Goal: Task Accomplishment & Management: Manage account settings

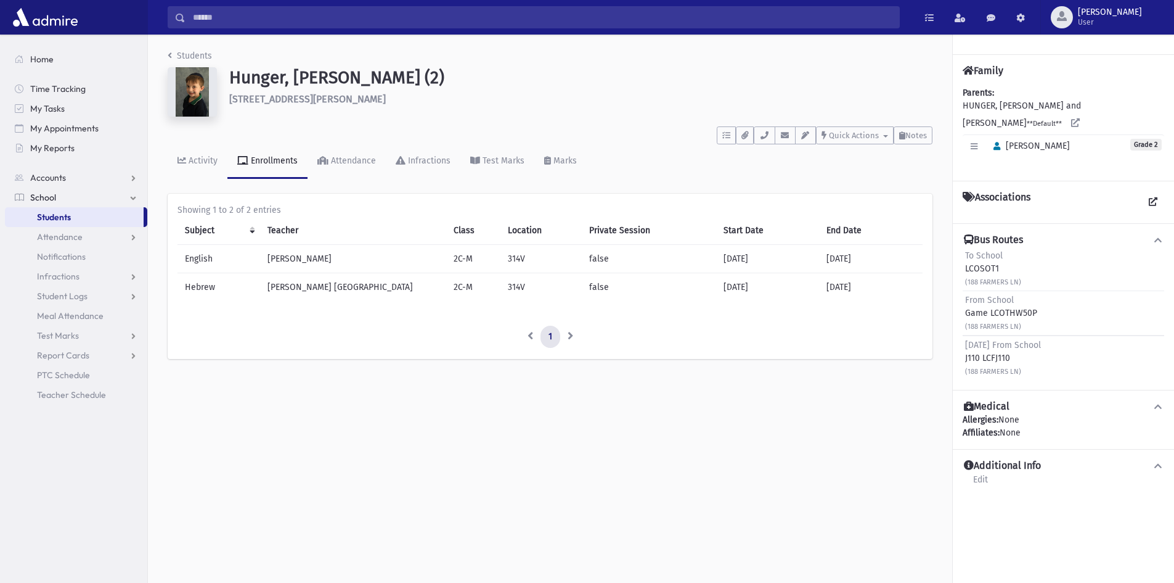
click at [181, 50] on li "Students" at bounding box center [190, 55] width 44 height 13
click at [184, 54] on link "Students" at bounding box center [190, 56] width 44 height 10
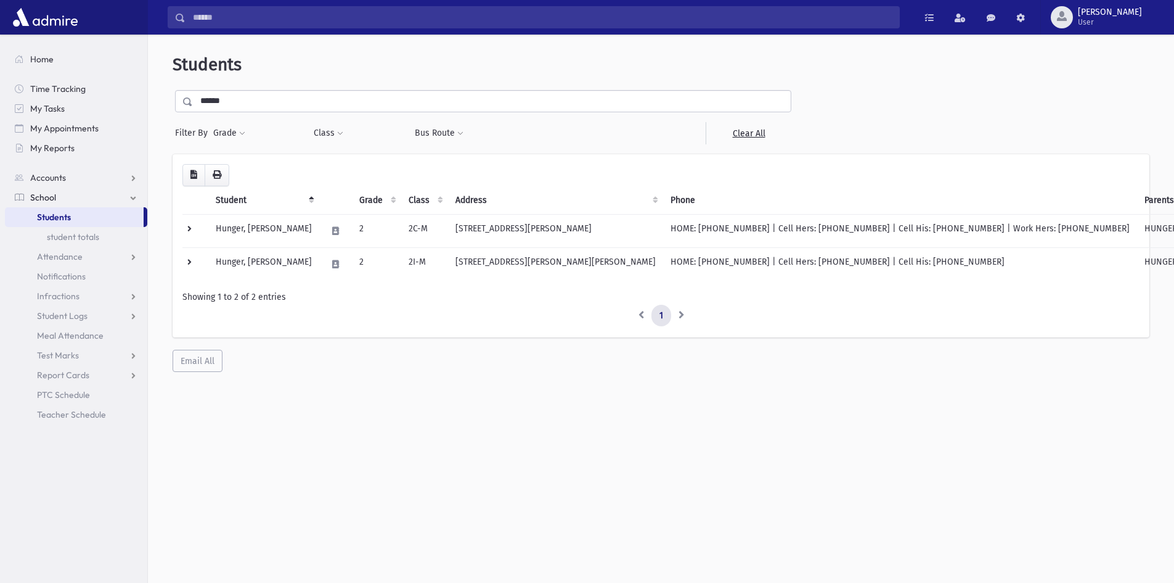
click at [51, 215] on span "Students" at bounding box center [54, 216] width 34 height 11
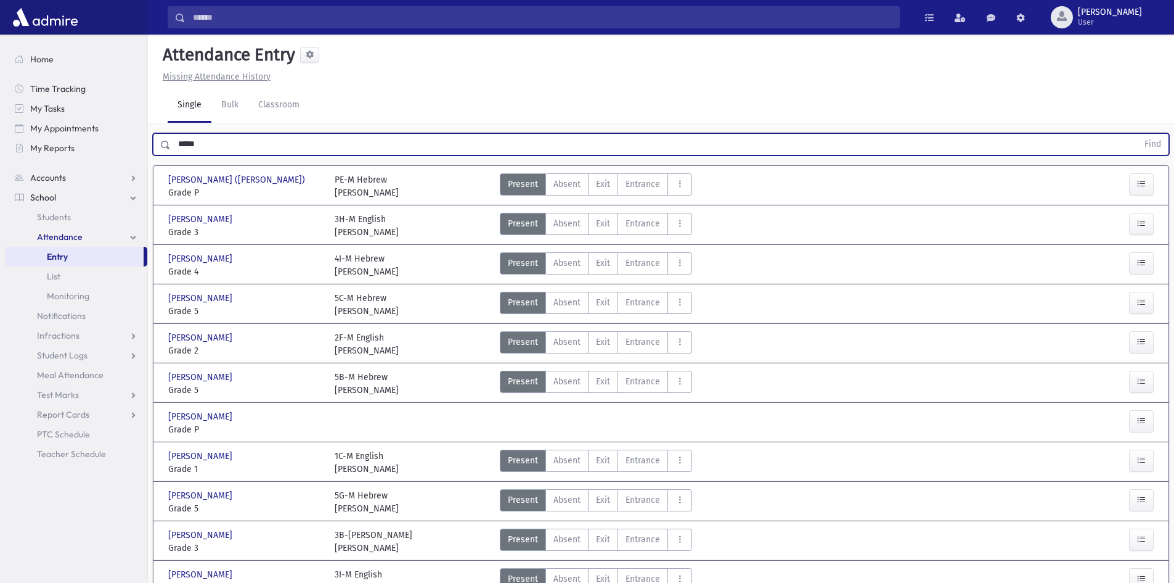
type input "*****"
click at [1137, 134] on button "Find" at bounding box center [1152, 144] width 31 height 21
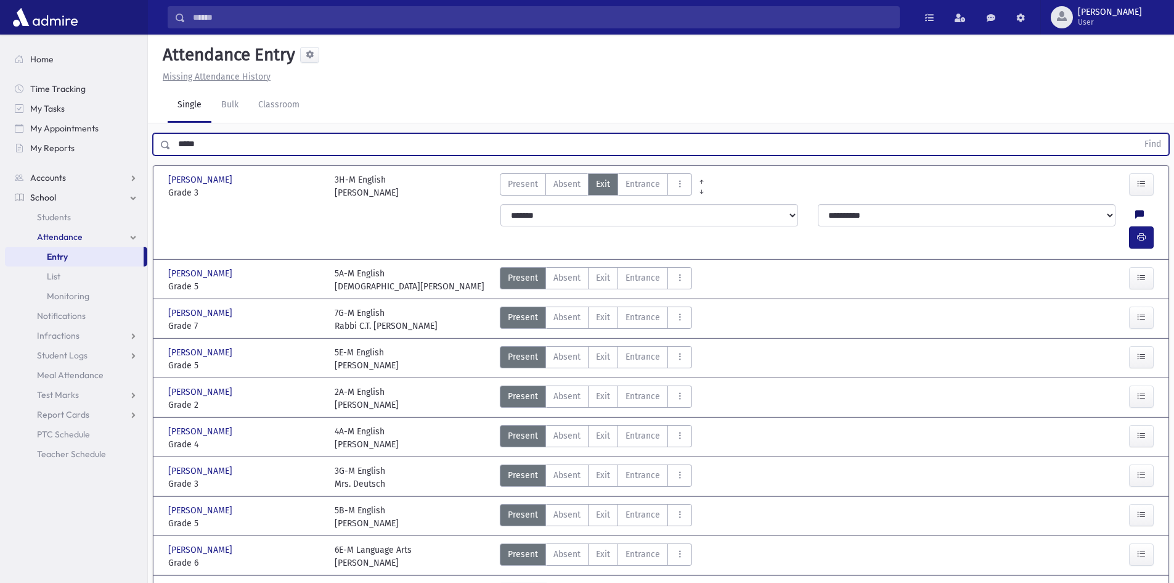
click at [1136, 212] on icon at bounding box center [1140, 215] width 9 height 10
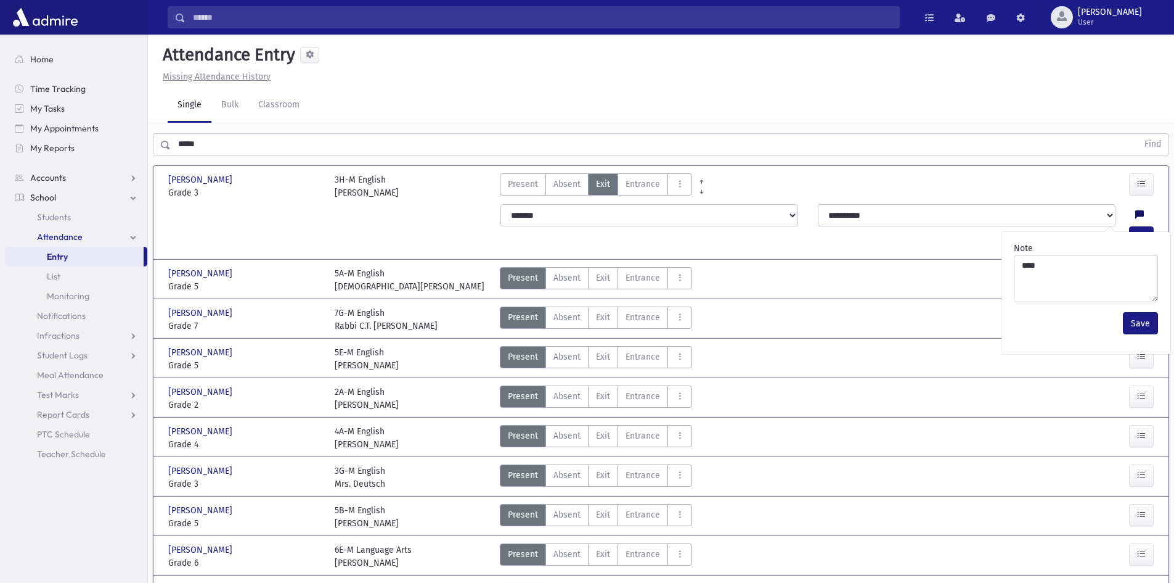
click at [1136, 212] on icon at bounding box center [1140, 215] width 9 height 10
click at [1103, 173] on div at bounding box center [1118, 186] width 83 height 26
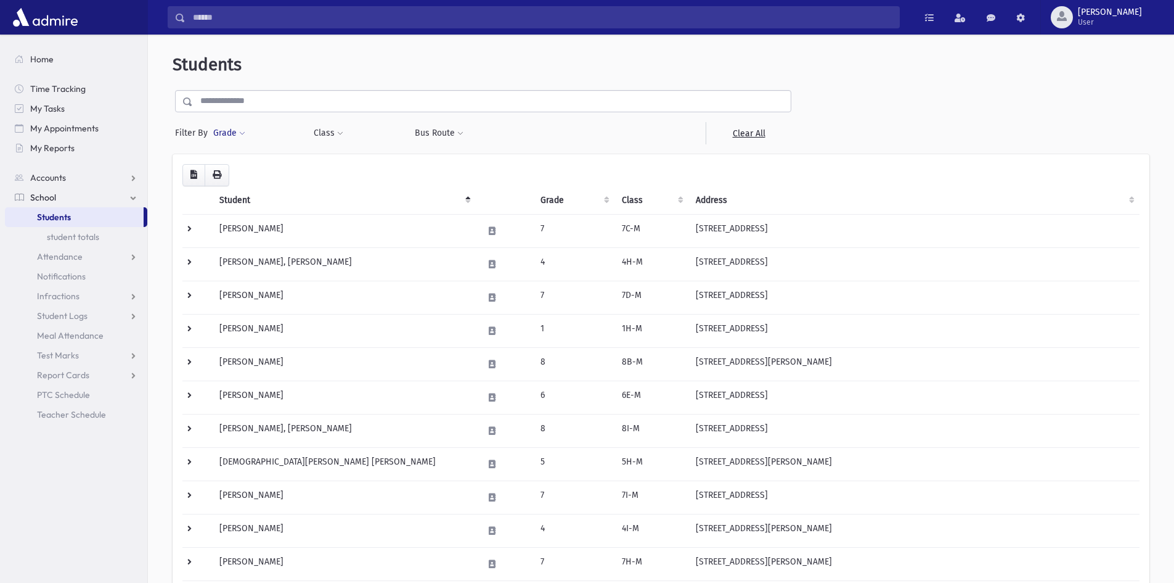
click at [238, 133] on button "Grade" at bounding box center [229, 133] width 33 height 22
click at [271, 167] on ul at bounding box center [285, 167] width 128 height 18
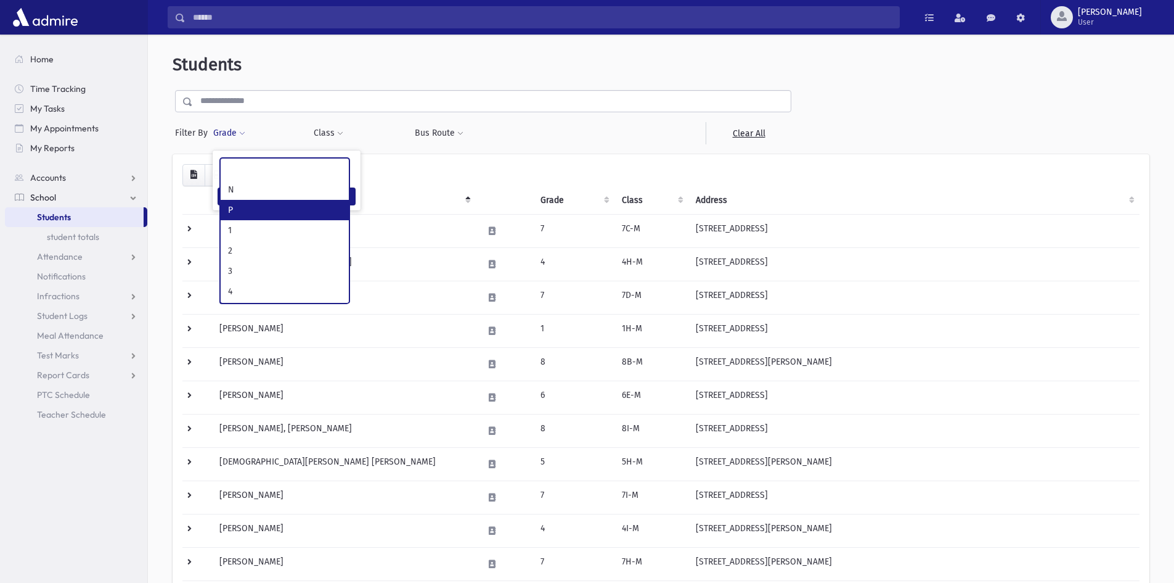
select select "*"
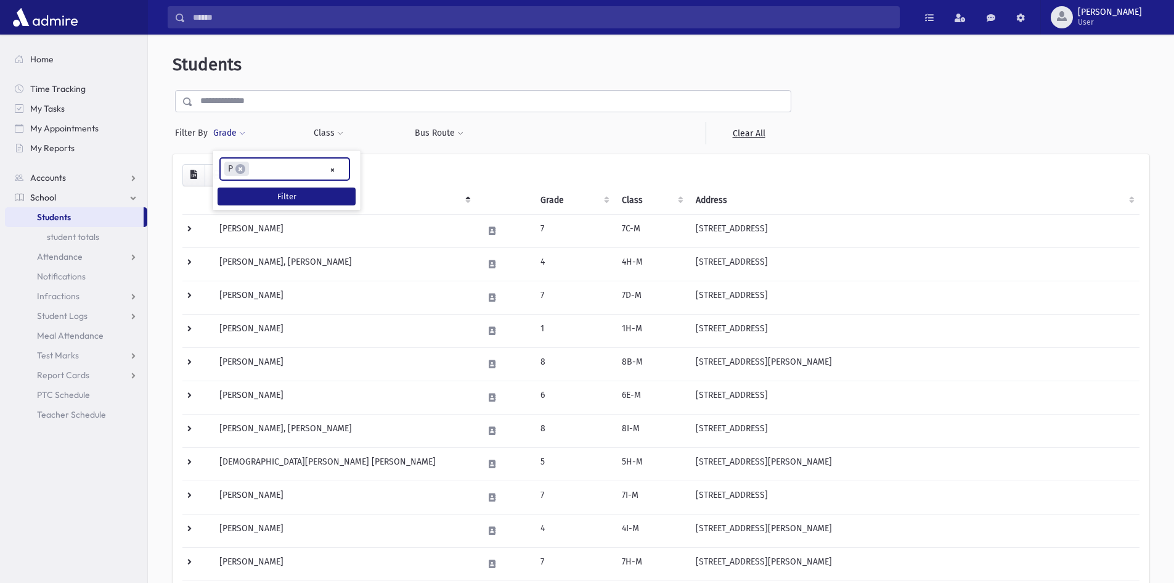
scroll to position [11, 0]
click at [261, 198] on button "Filter" at bounding box center [287, 196] width 138 height 18
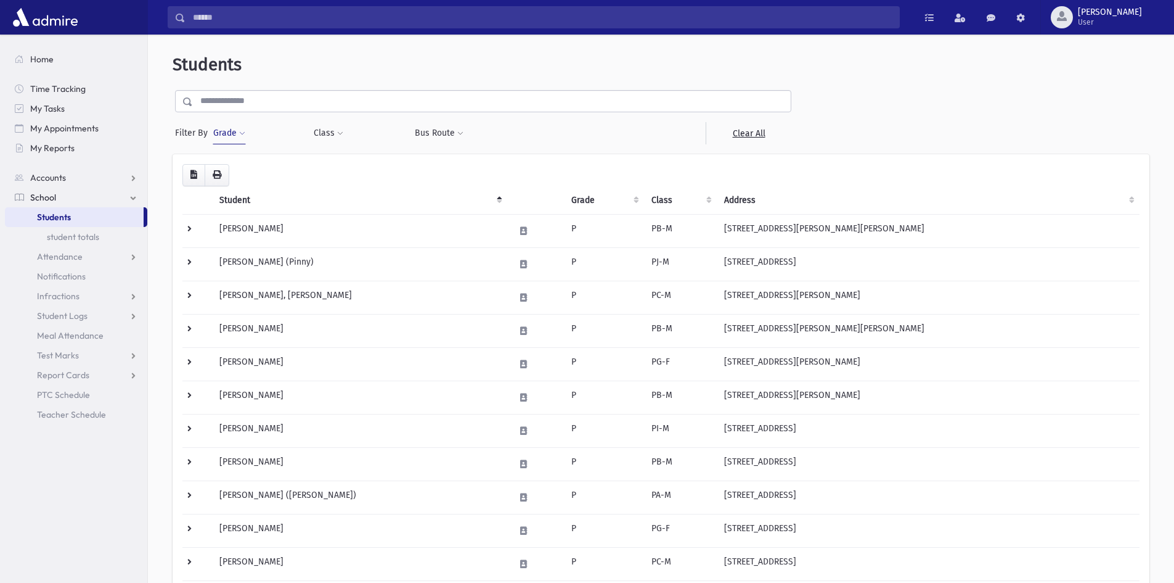
click at [235, 137] on button "Grade" at bounding box center [229, 133] width 33 height 22
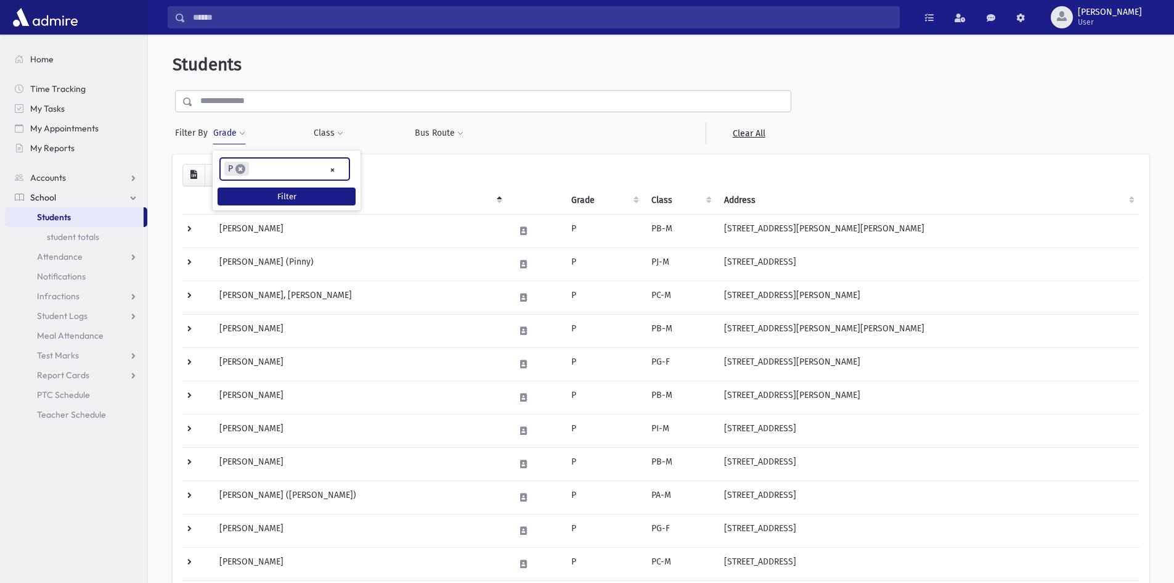
click at [242, 169] on span "×" at bounding box center [240, 169] width 10 height 10
select select
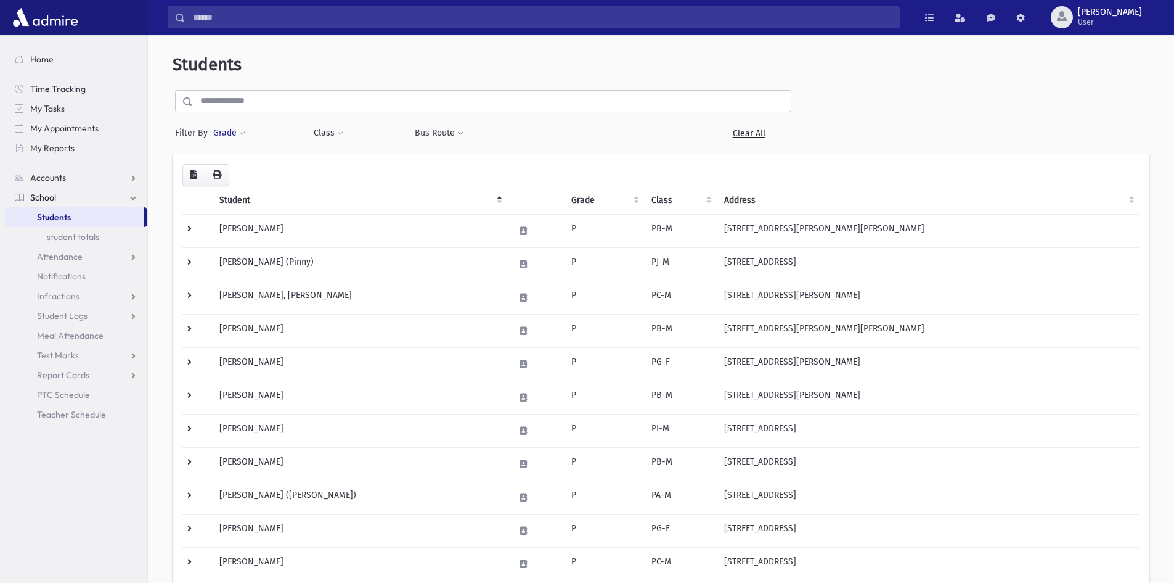
click at [241, 141] on button "Grade" at bounding box center [229, 133] width 33 height 22
click at [258, 170] on ul at bounding box center [285, 167] width 128 height 18
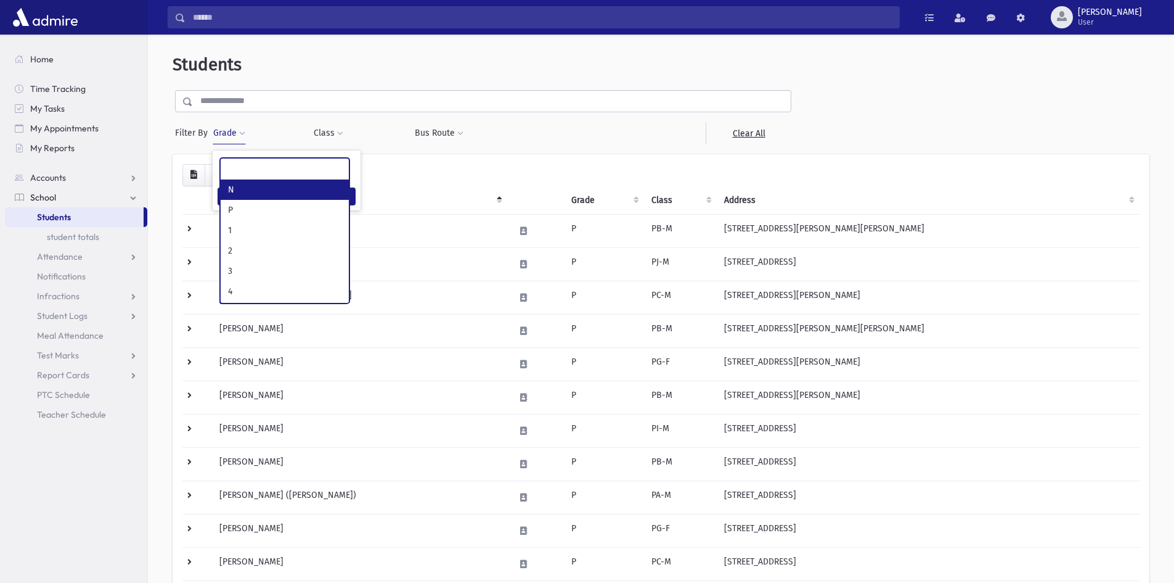
click at [287, 166] on ul at bounding box center [285, 167] width 128 height 18
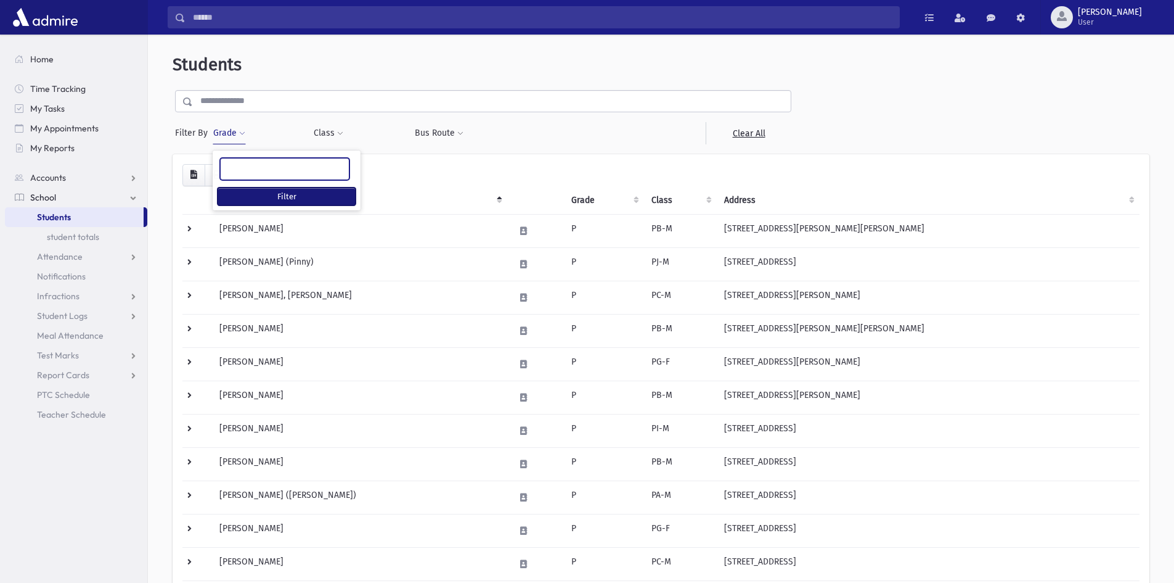
click at [270, 197] on button "Filter" at bounding box center [287, 196] width 138 height 18
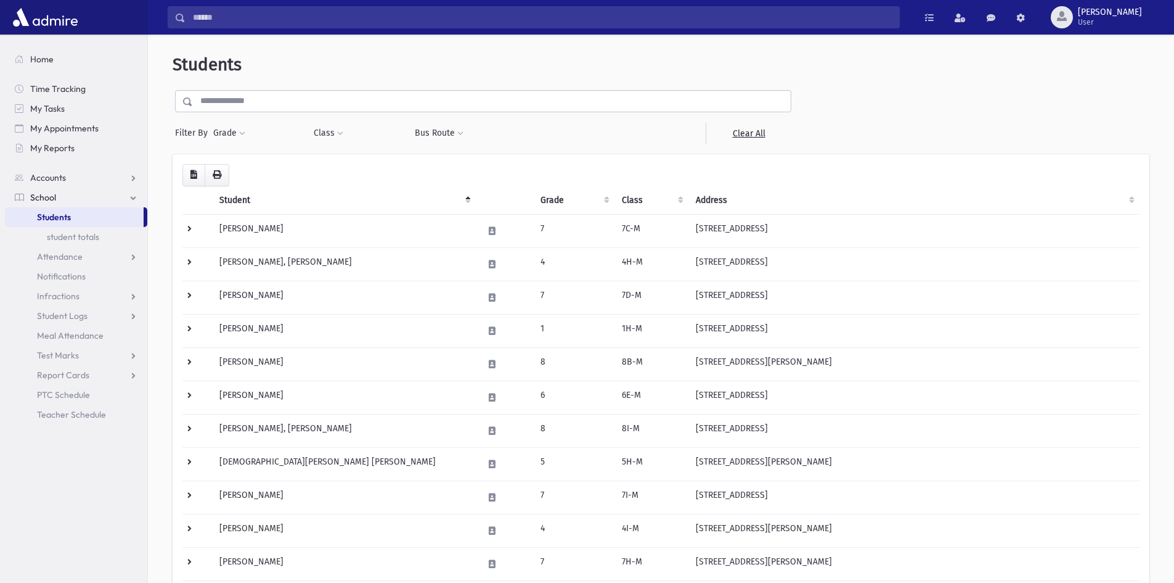
click at [229, 92] on input "text" at bounding box center [492, 101] width 598 height 22
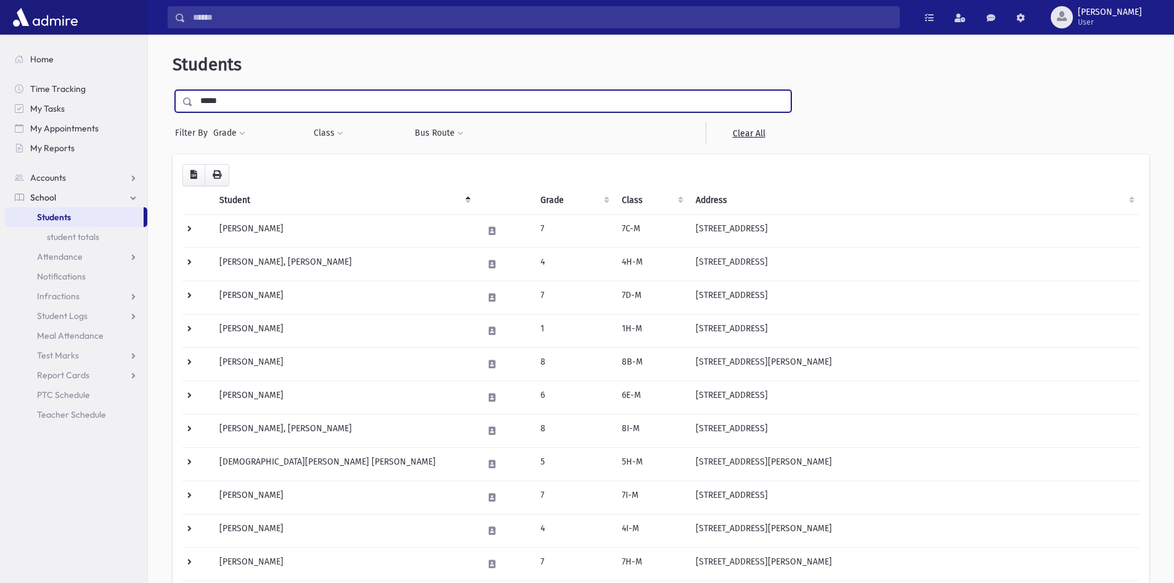
type input "*****"
click at [173, 90] on input "submit" at bounding box center [190, 98] width 35 height 17
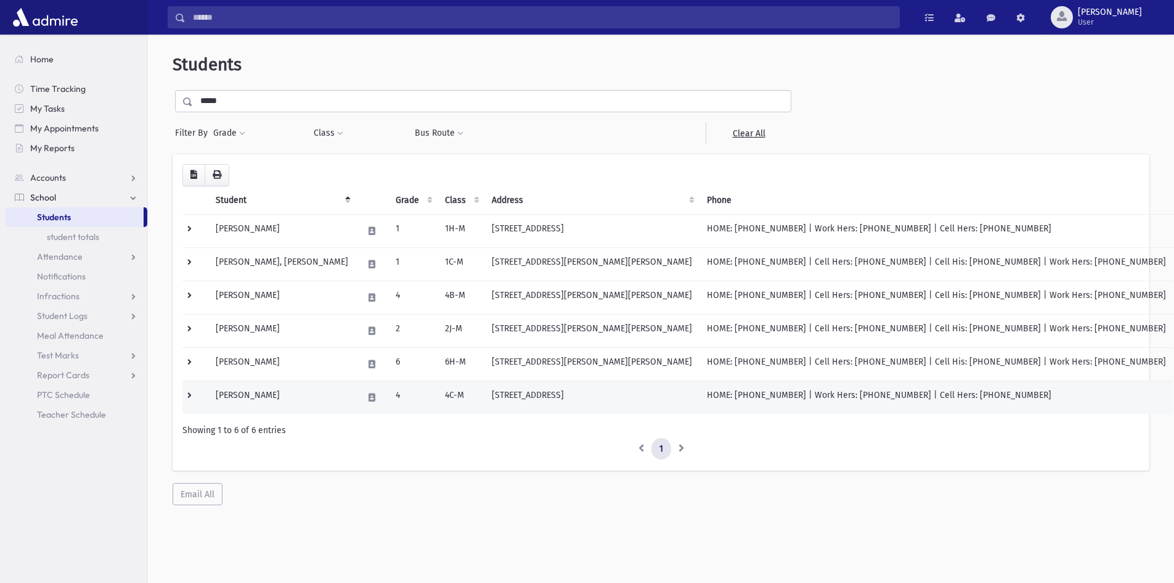
click at [269, 391] on td "Bursztyn, Yisroel Zalman" at bounding box center [281, 396] width 147 height 33
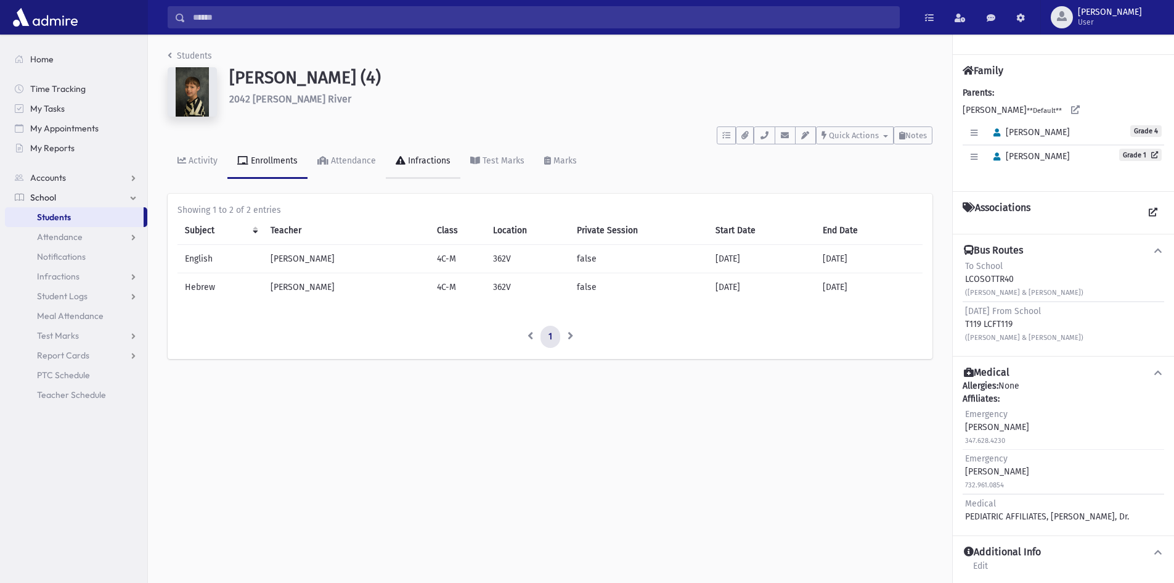
click at [420, 156] on div "Infractions" at bounding box center [428, 160] width 45 height 10
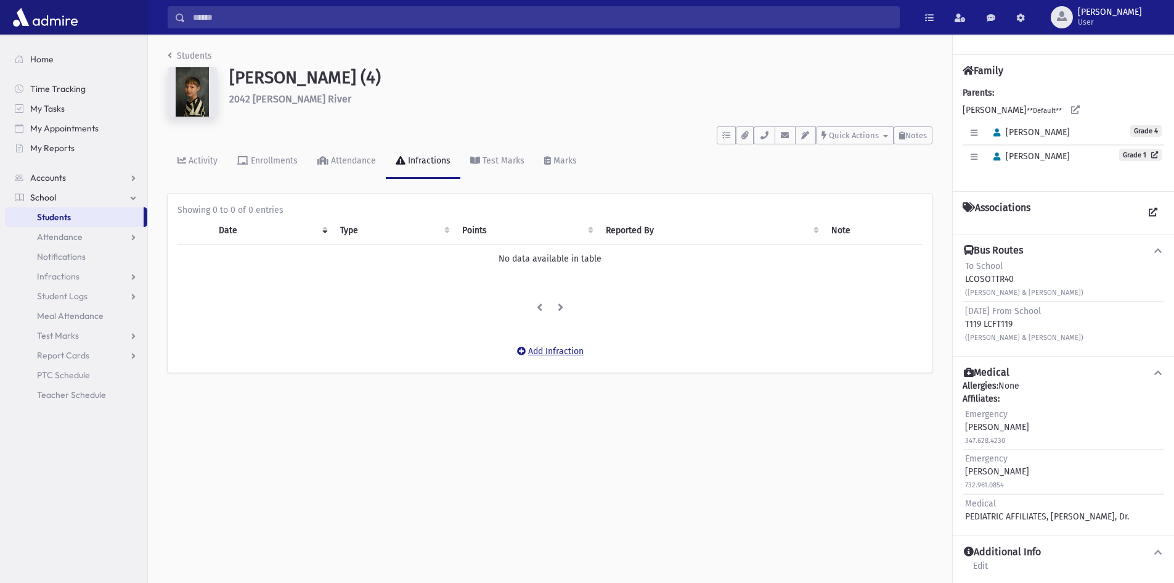
click at [539, 354] on button "Add Infraction" at bounding box center [550, 351] width 83 height 22
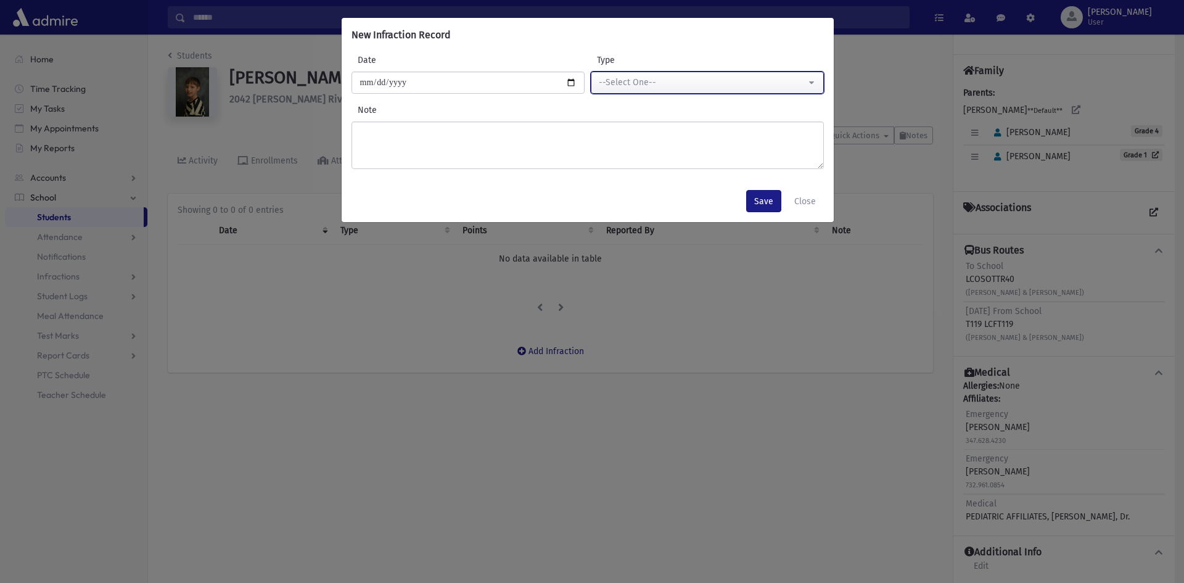
click at [737, 75] on button "--Select One--" at bounding box center [707, 83] width 233 height 22
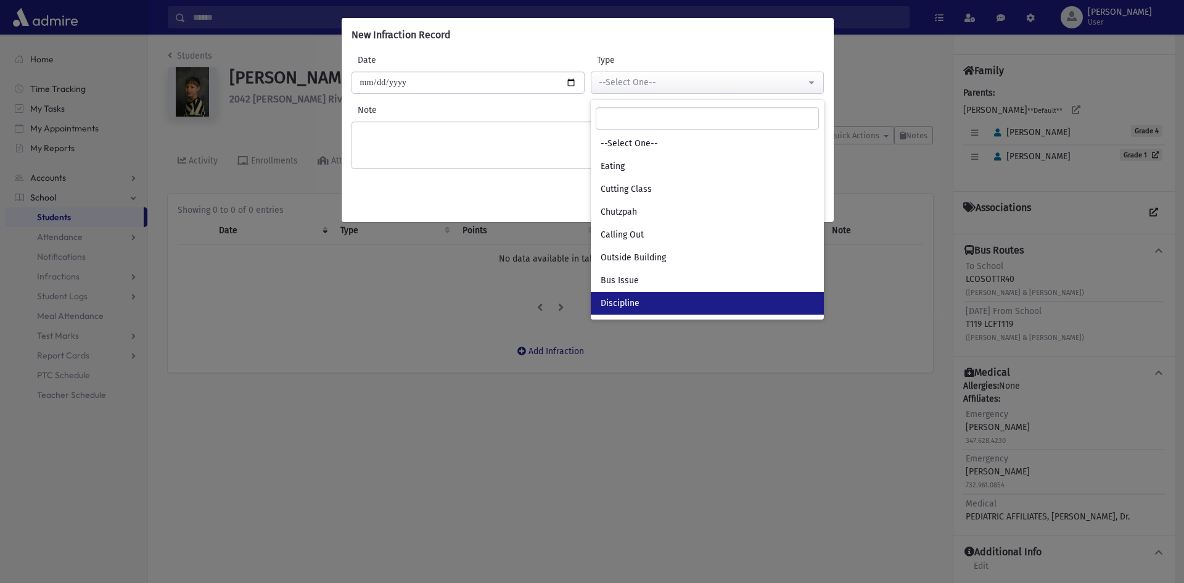
click at [641, 306] on link "Discipline" at bounding box center [707, 303] width 233 height 23
select select "*"
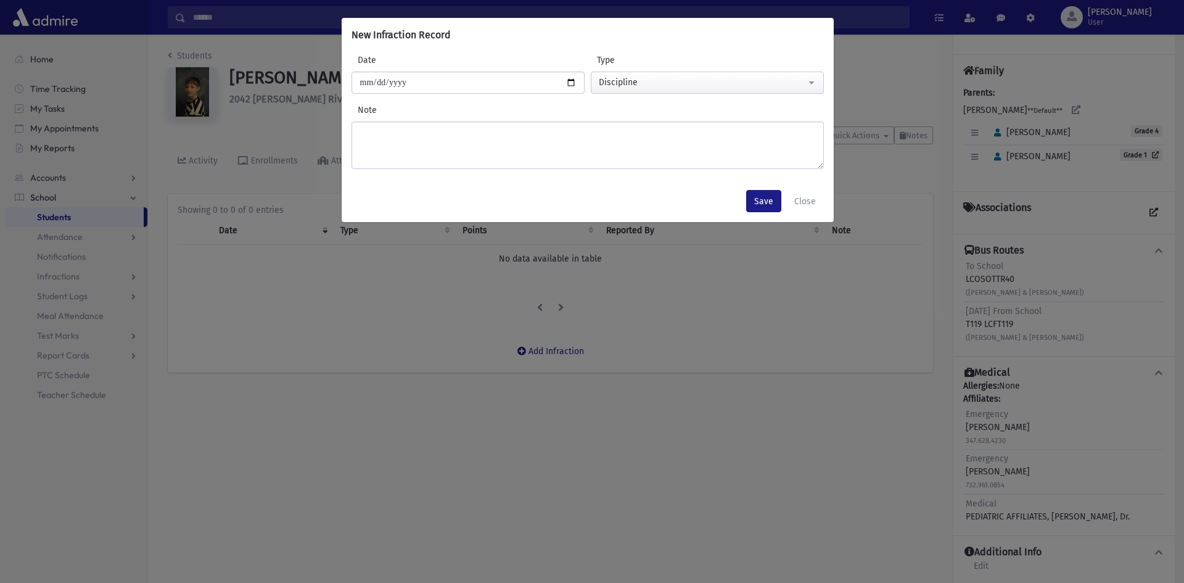
click at [504, 121] on div "Note" at bounding box center [587, 136] width 478 height 65
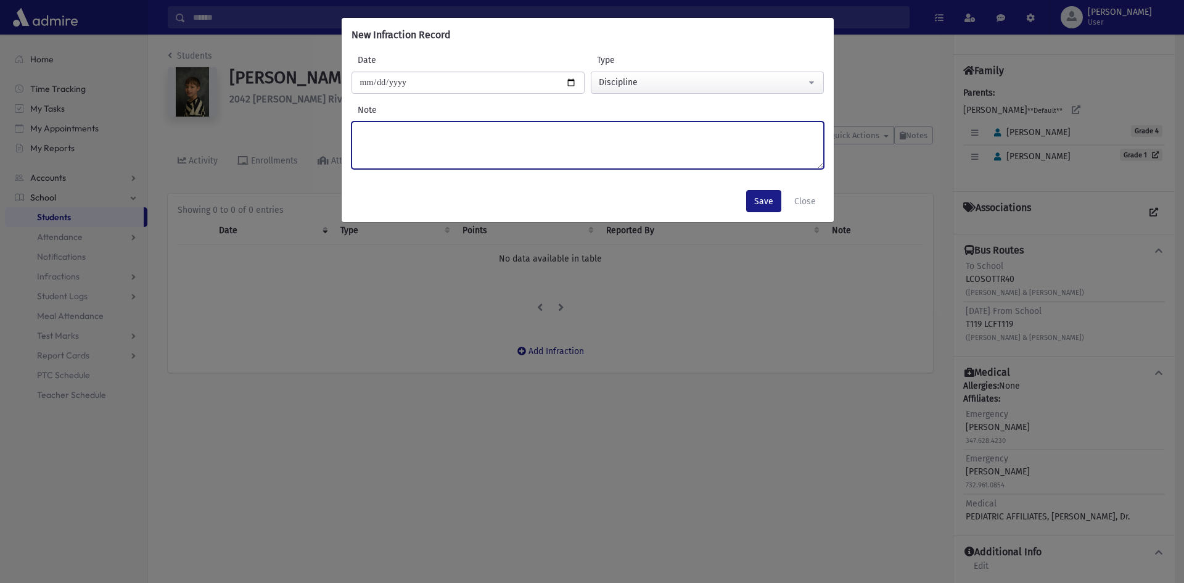
click at [507, 139] on textarea "Note" at bounding box center [587, 144] width 472 height 47
type textarea "**********"
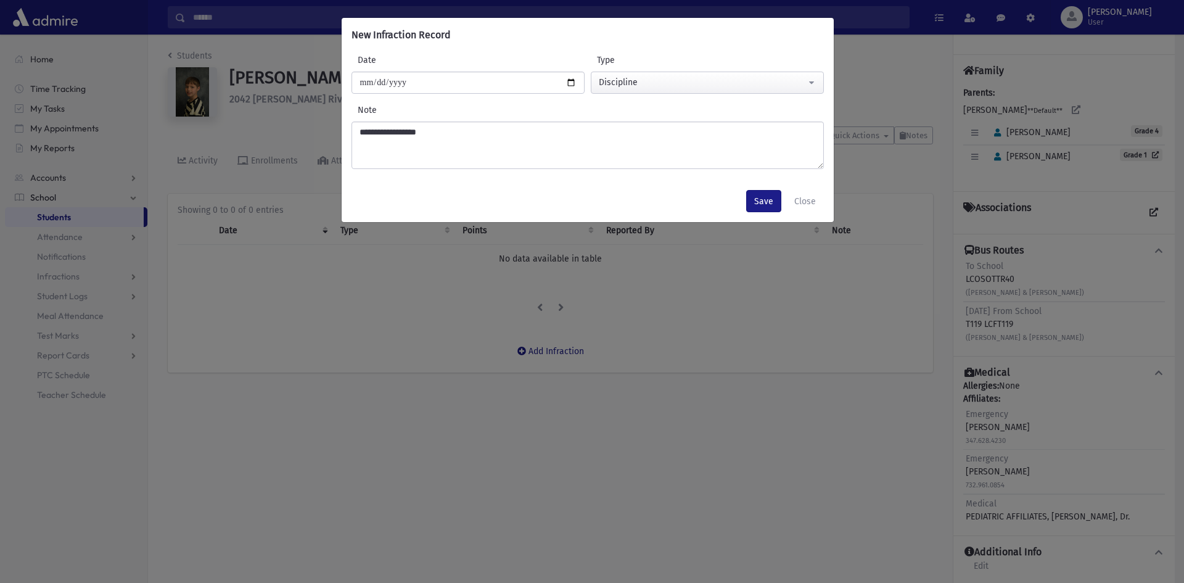
click at [747, 197] on div "Save Close" at bounding box center [588, 201] width 492 height 42
click at [751, 199] on button "Save" at bounding box center [763, 201] width 35 height 22
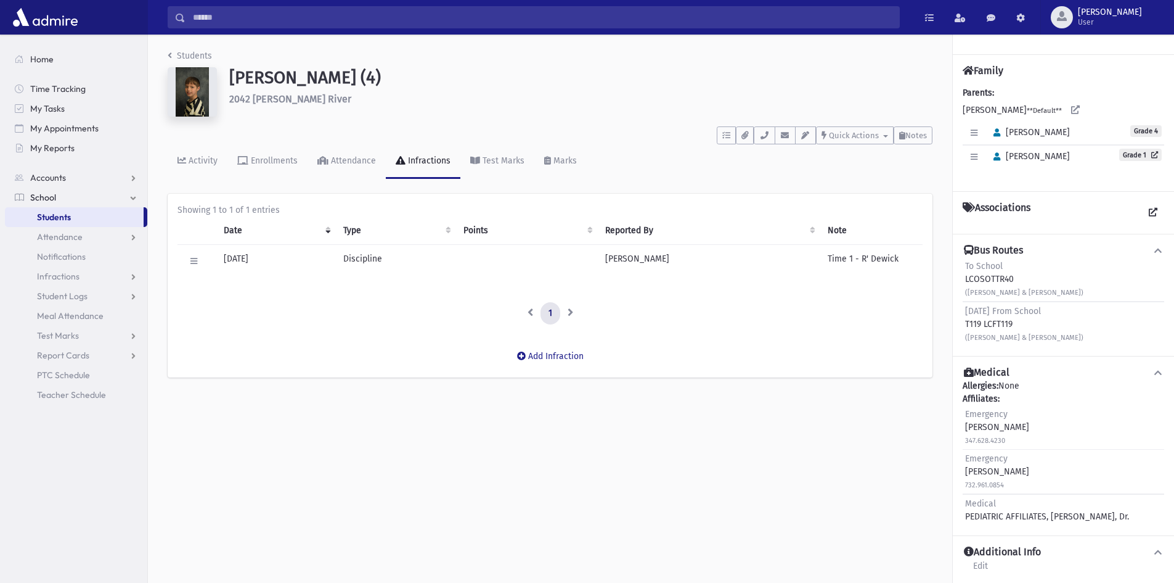
click at [824, 549] on div "Students [GEOGRAPHIC_DATA][PERSON_NAME] (4) [STREET_ADDRESS][PERSON_NAME] **** …" at bounding box center [661, 309] width 1026 height 548
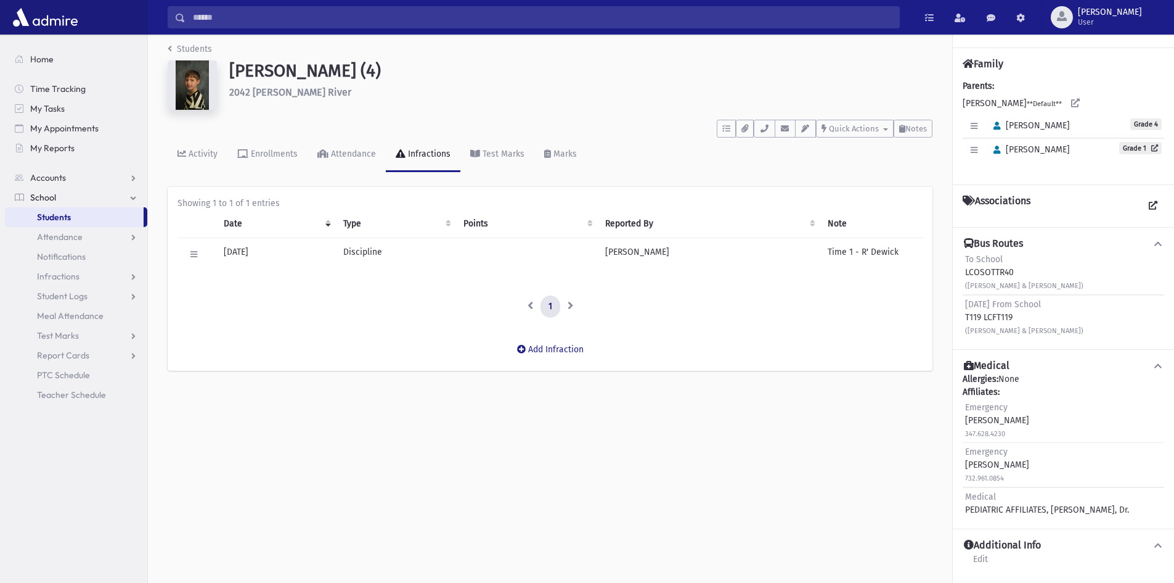
scroll to position [28, 0]
